Goal: Find specific page/section: Find specific page/section

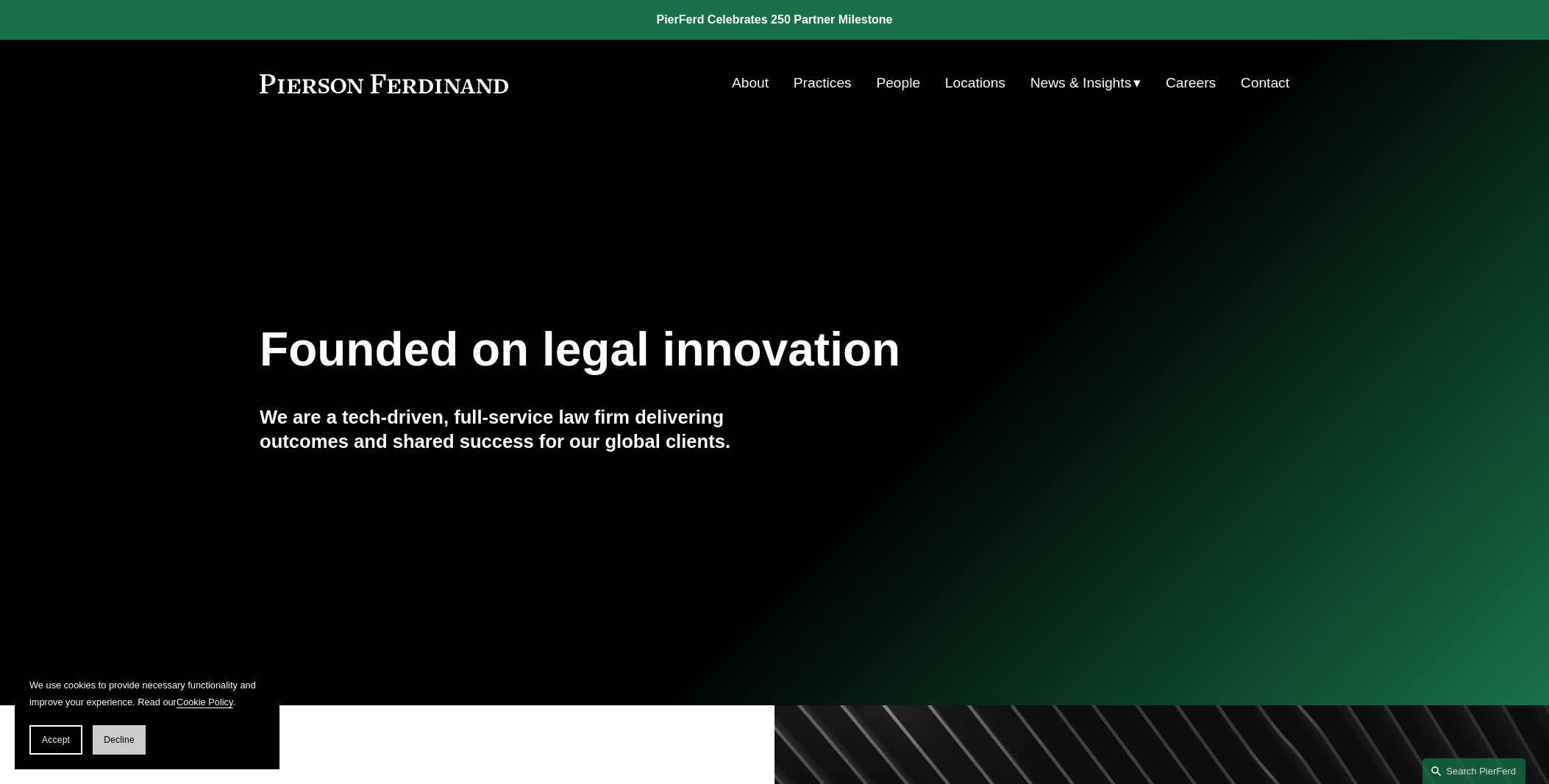
click at [110, 737] on span "Decline" at bounding box center [119, 740] width 31 height 10
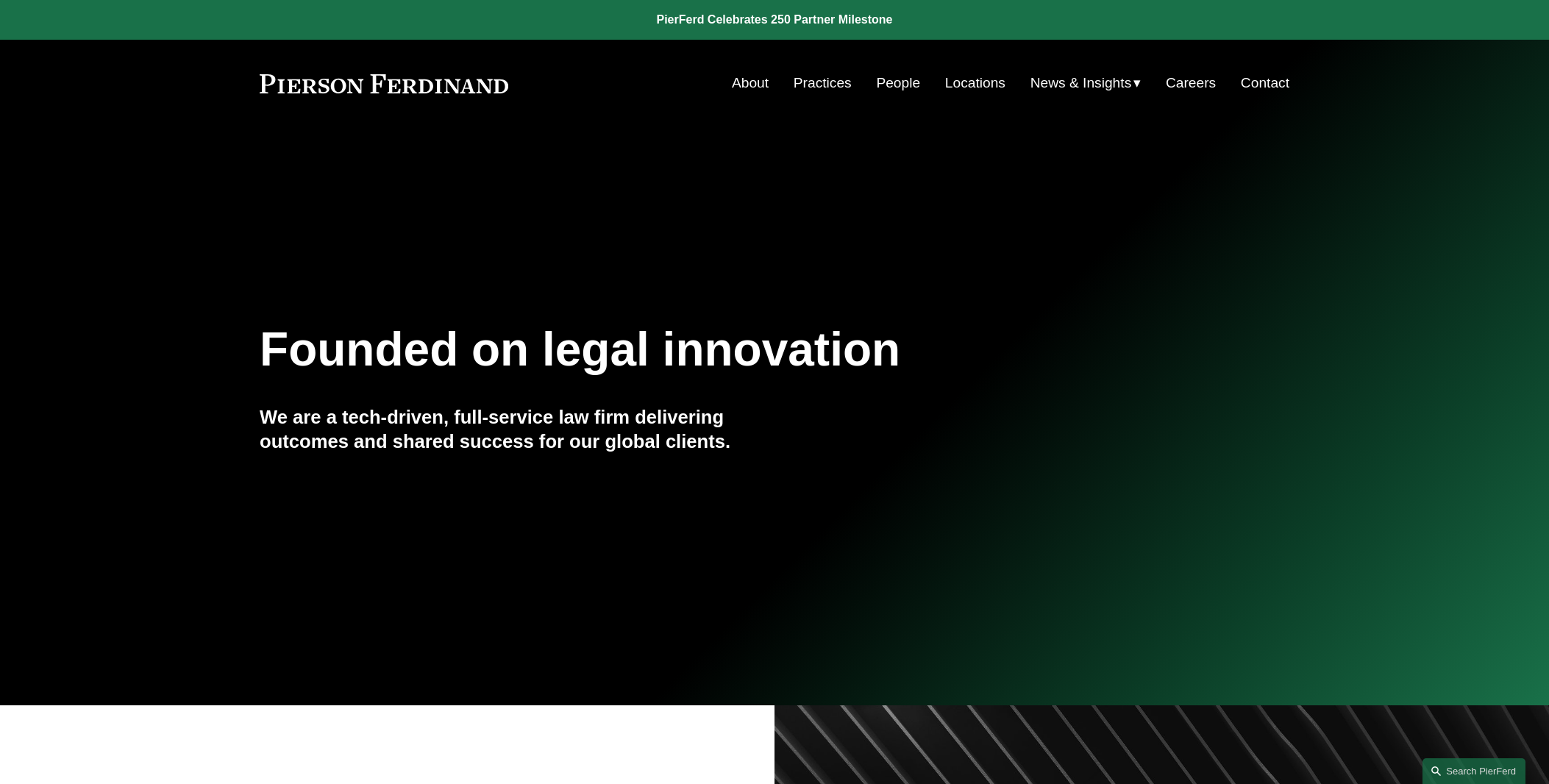
click at [887, 77] on link "People" at bounding box center [898, 82] width 44 height 28
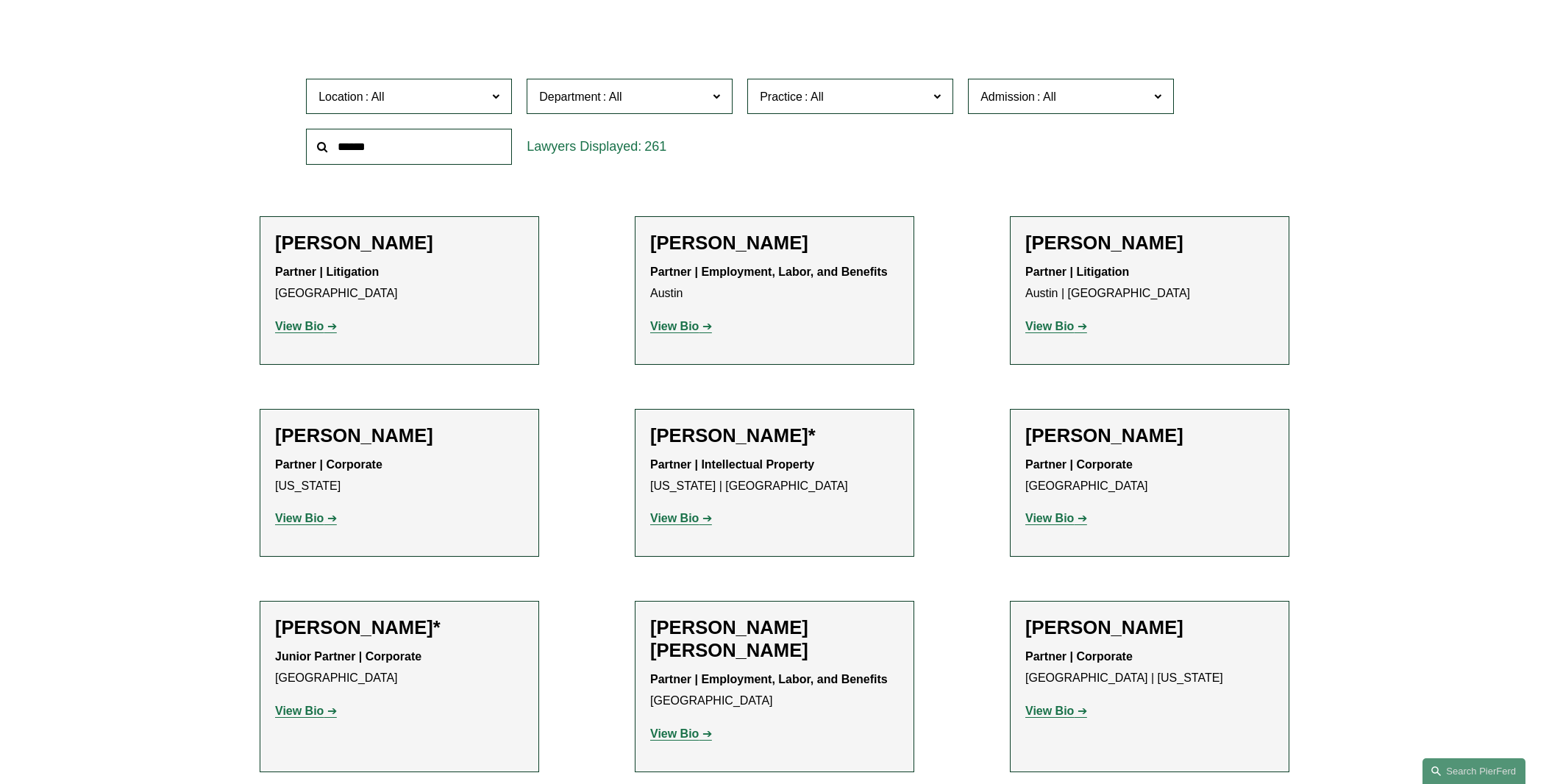
scroll to position [500, 0]
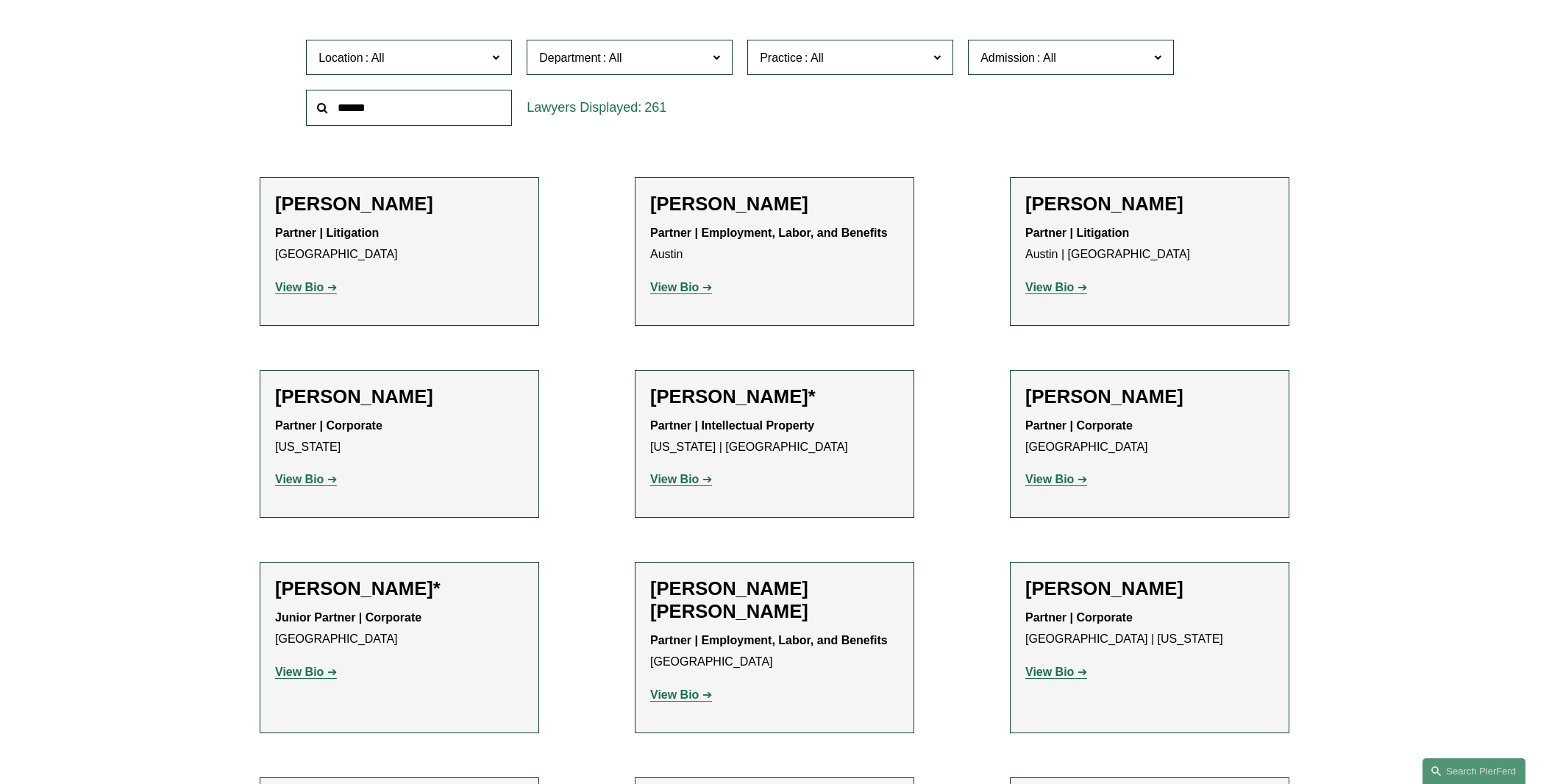
click at [718, 62] on span at bounding box center [716, 57] width 7 height 19
click at [0, 0] on link "Litigation" at bounding box center [0, 0] width 0 height 0
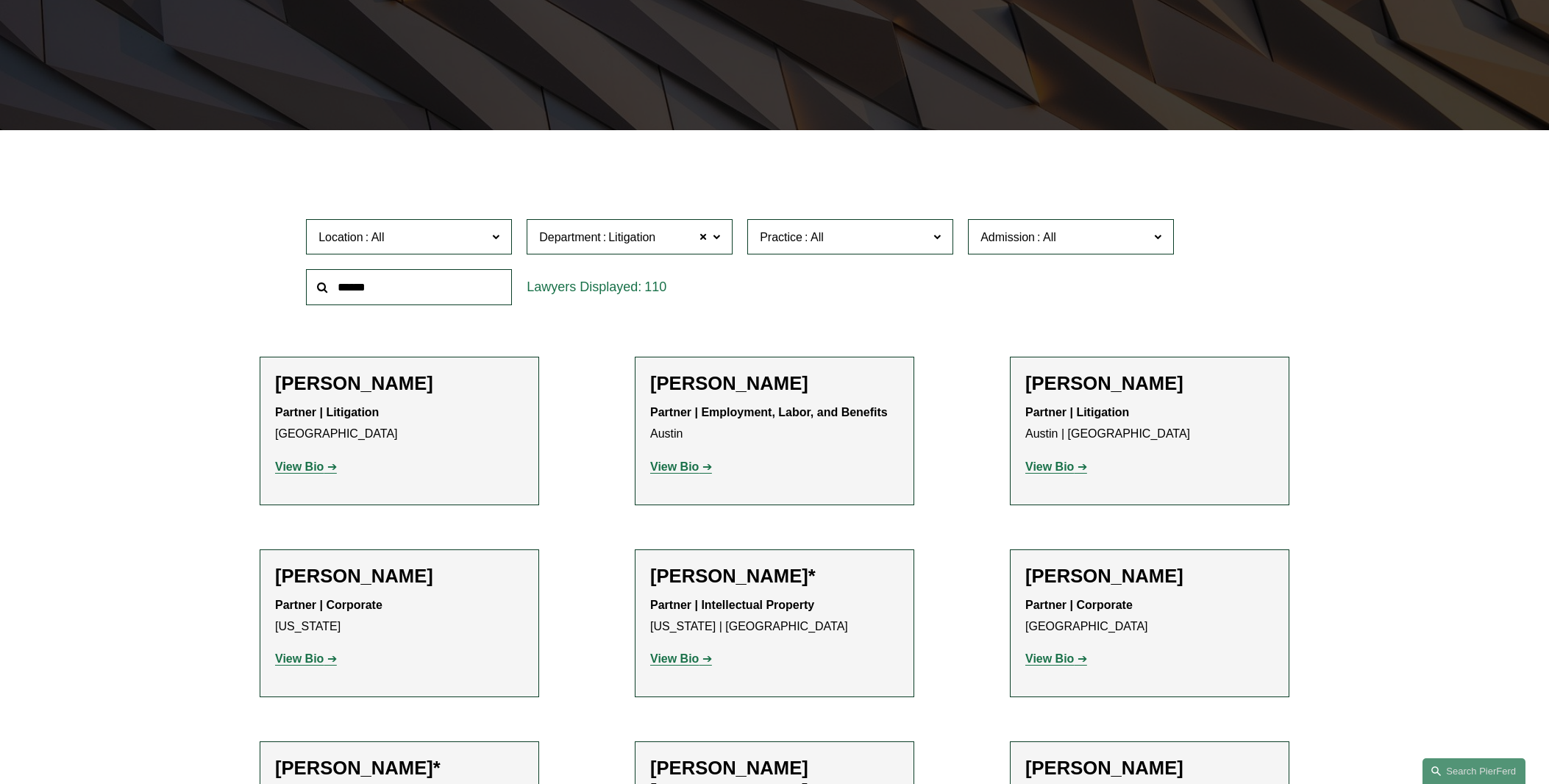
scroll to position [305, 0]
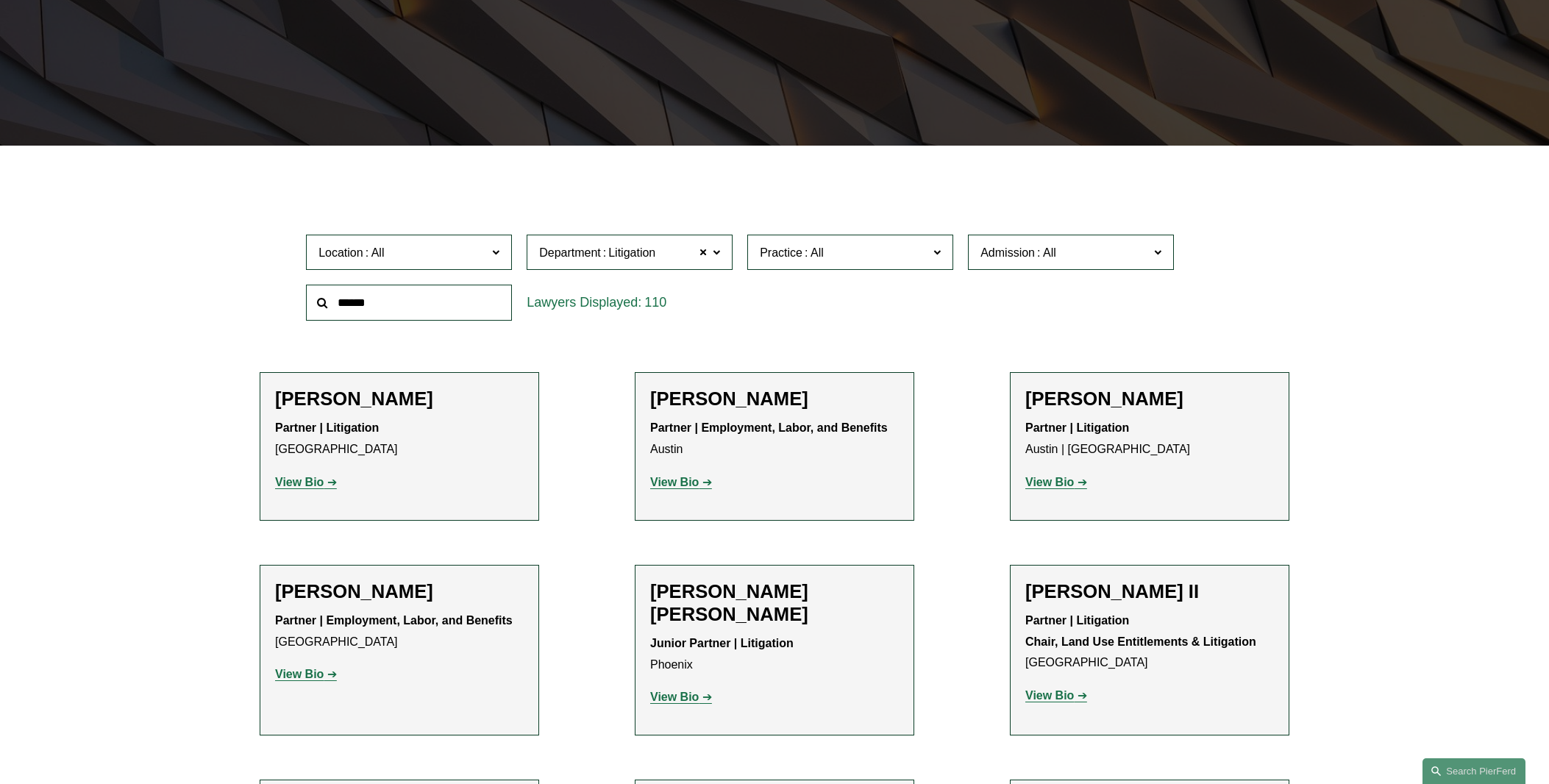
click at [382, 300] on input "text" at bounding box center [408, 303] width 206 height 36
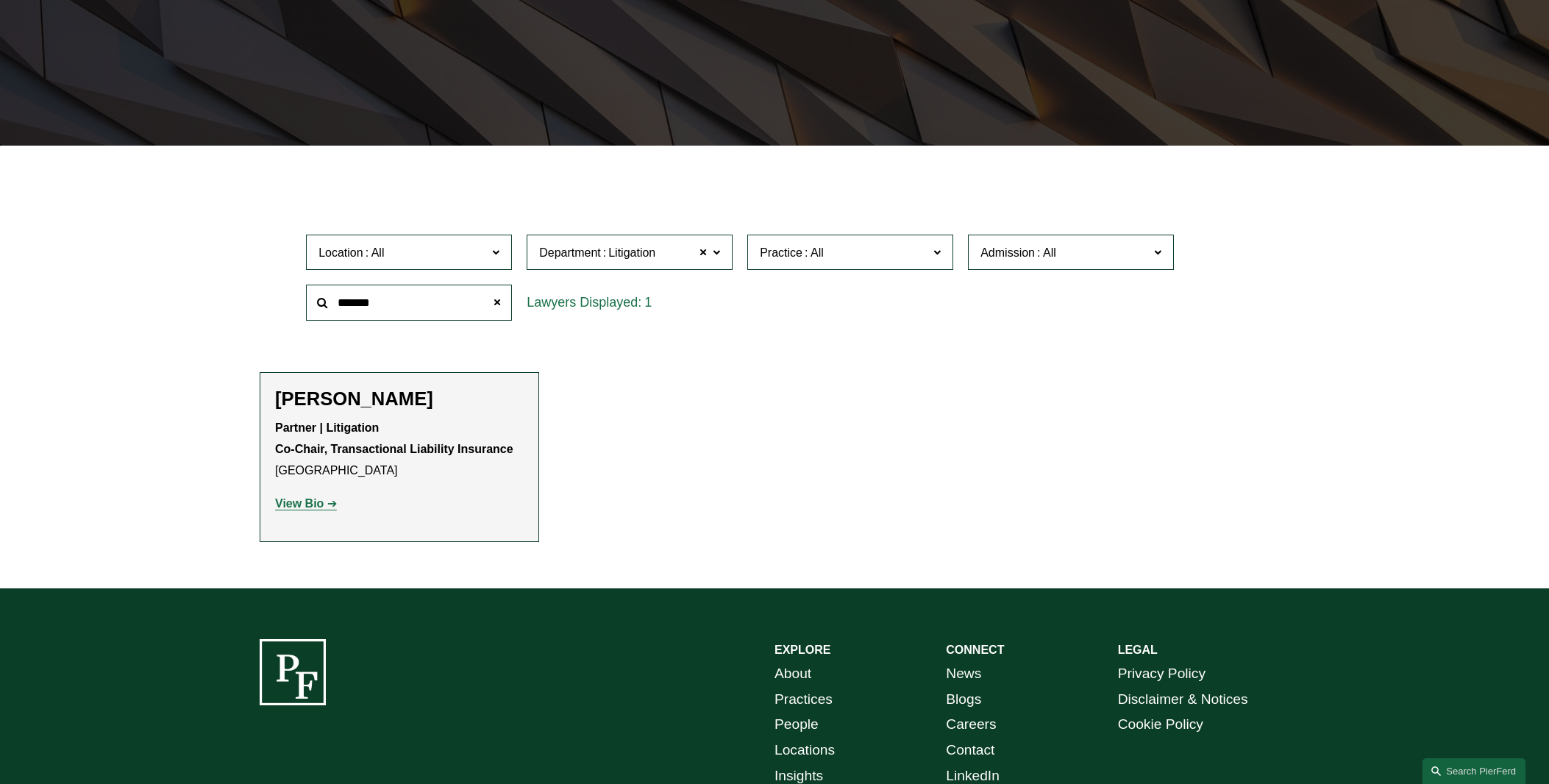
type input "*******"
click at [308, 504] on strong "View Bio" at bounding box center [299, 503] width 49 height 13
click at [500, 303] on span at bounding box center [496, 303] width 29 height 29
click at [429, 302] on input "text" at bounding box center [408, 303] width 206 height 36
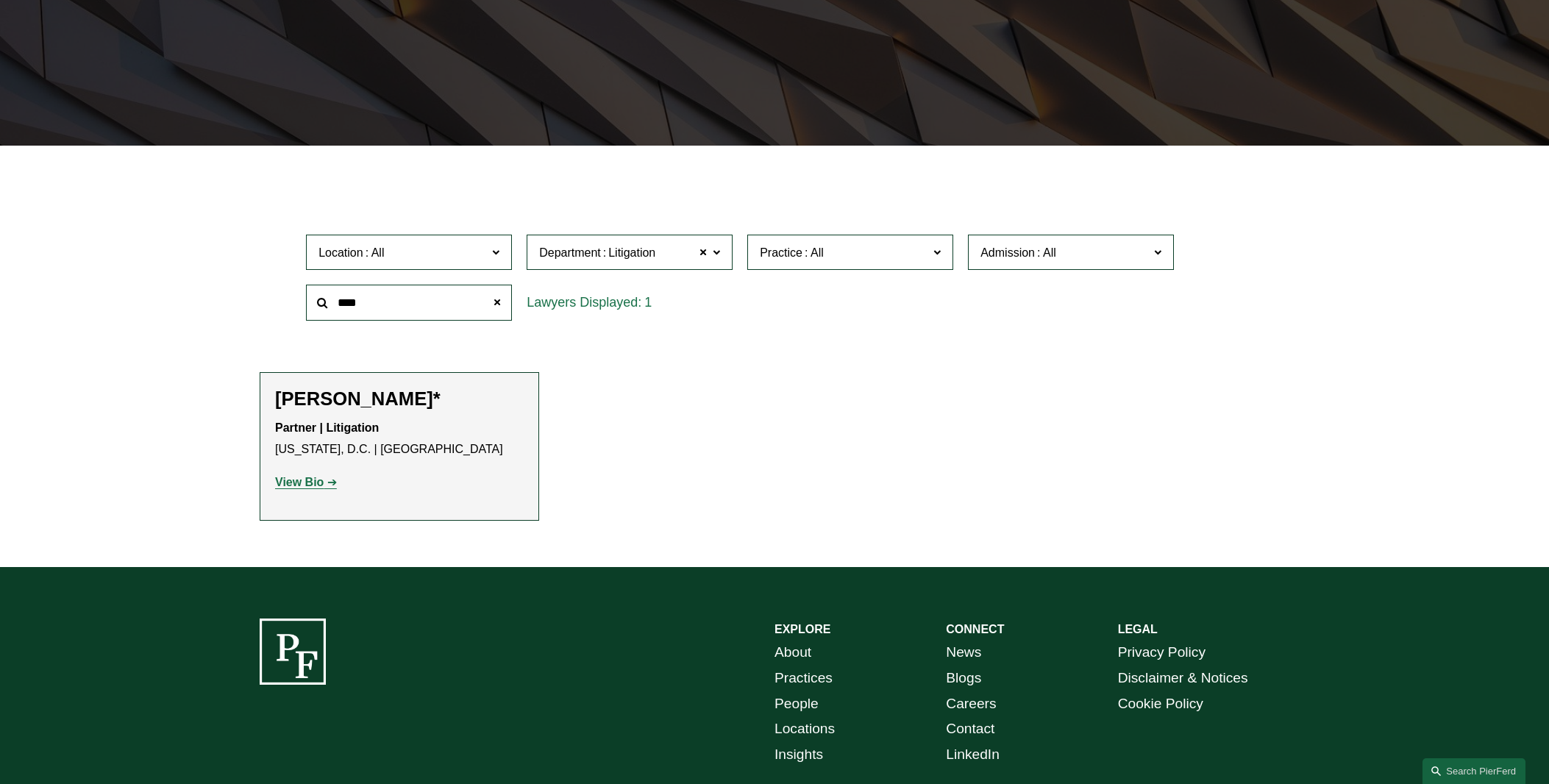
type input "****"
click at [302, 485] on strong "View Bio" at bounding box center [299, 482] width 49 height 13
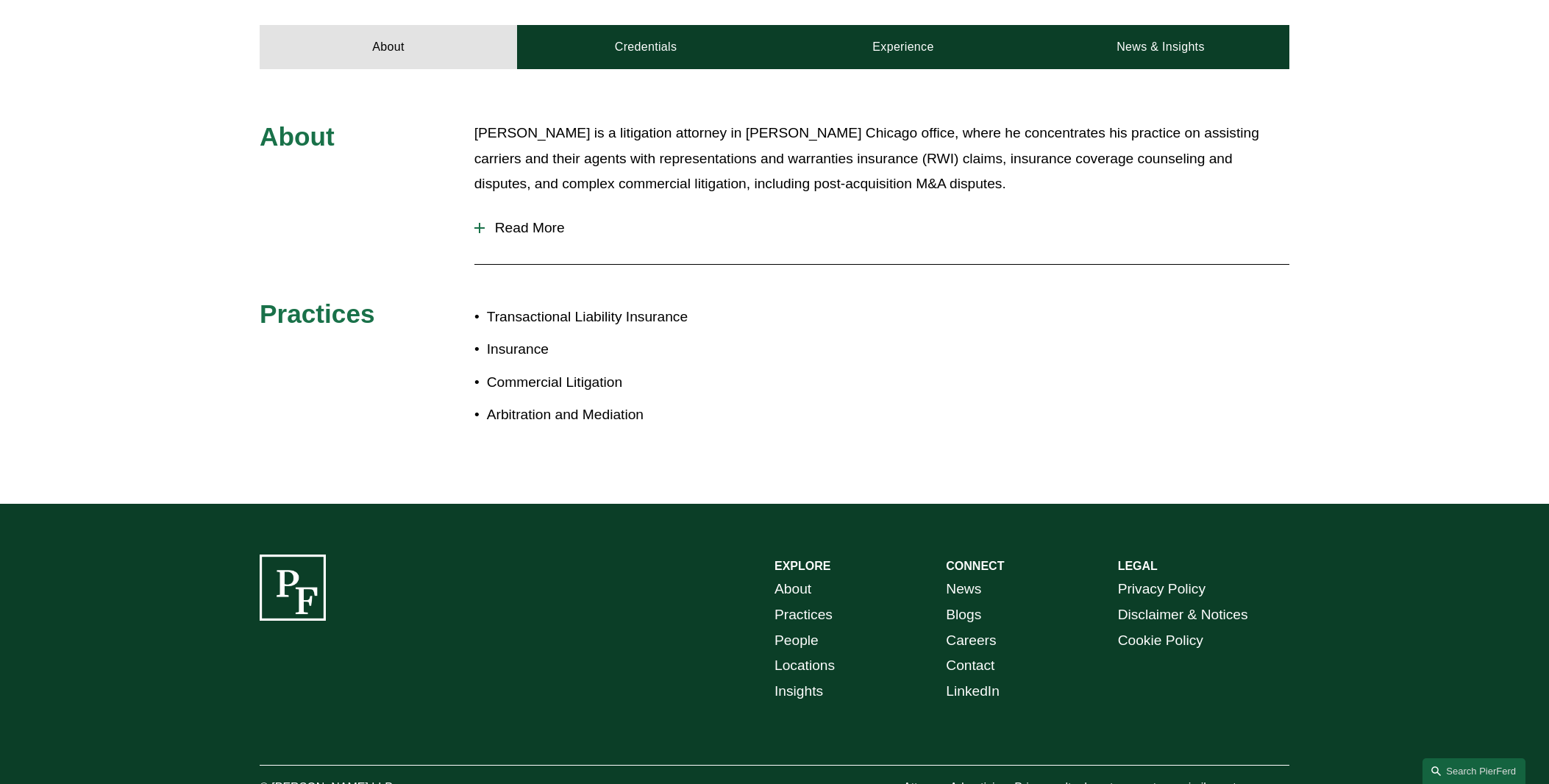
scroll to position [31, 0]
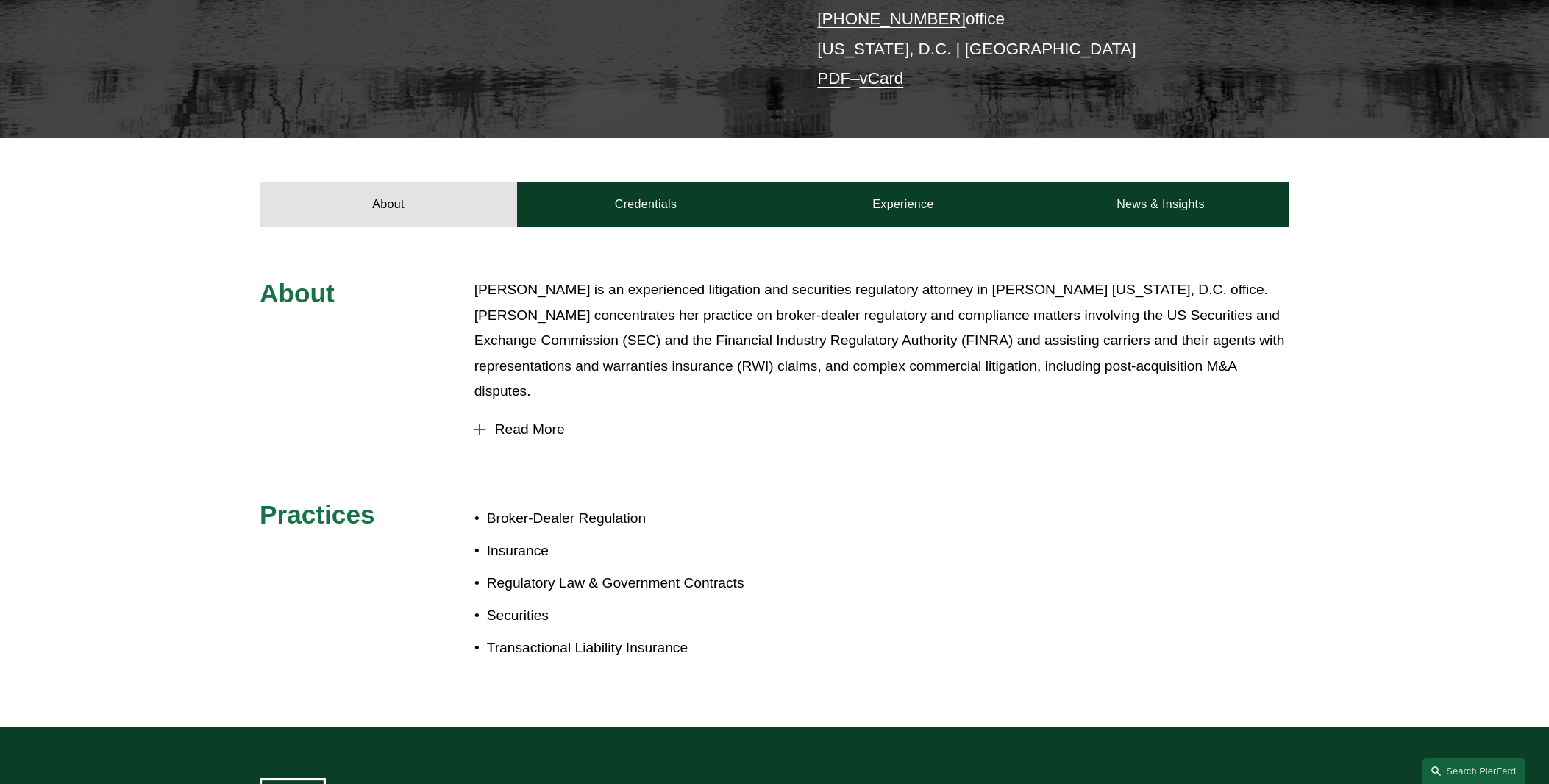
scroll to position [442, 0]
